Goal: Register for event/course

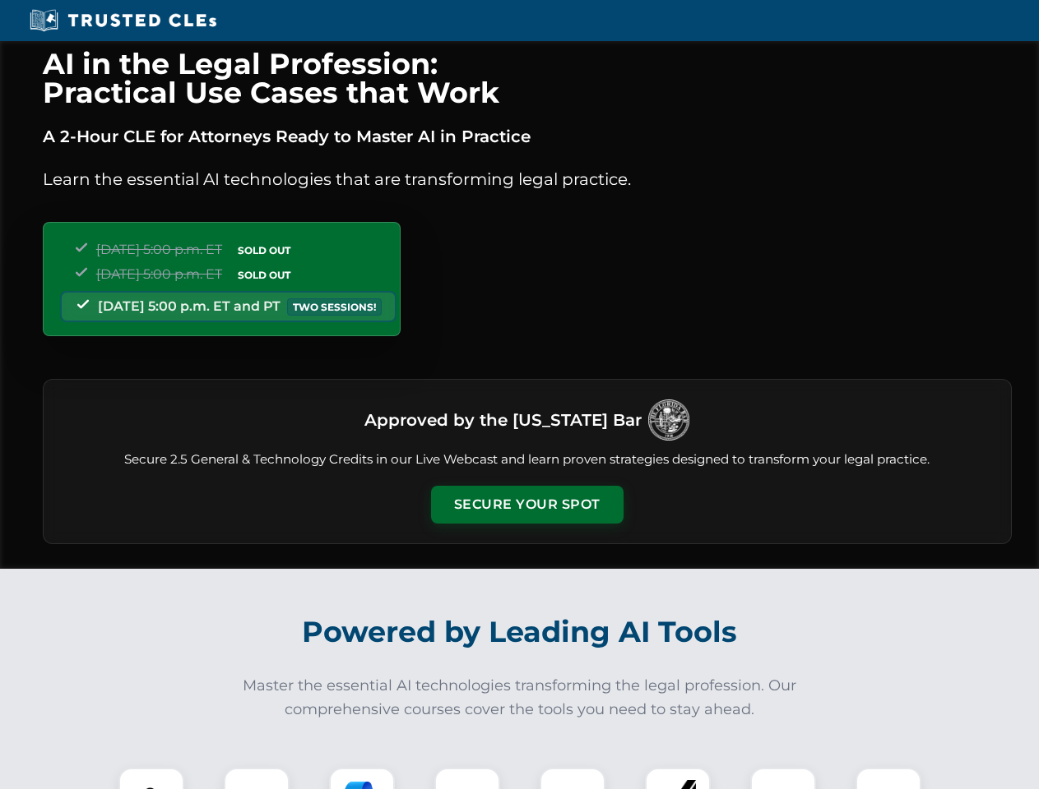
click at [526, 505] on button "Secure Your Spot" at bounding box center [527, 505] width 192 height 38
click at [151, 779] on img at bounding box center [151, 801] width 48 height 48
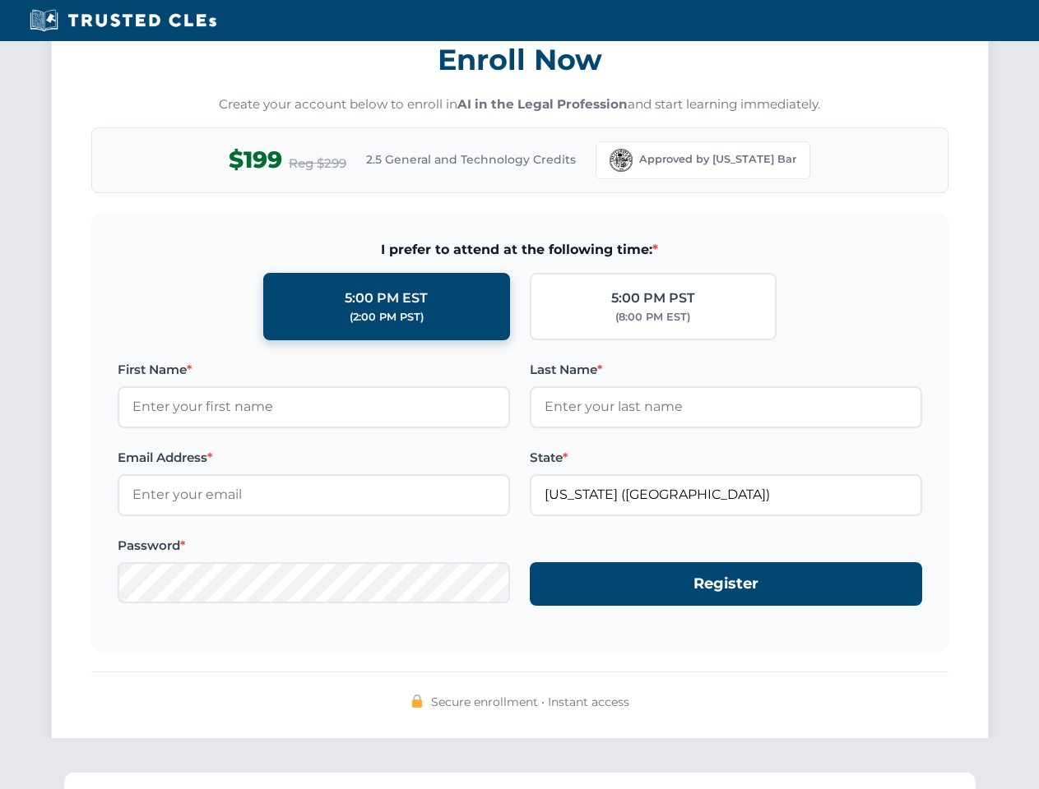
scroll to position [1614, 0]
